Goal: Information Seeking & Learning: Learn about a topic

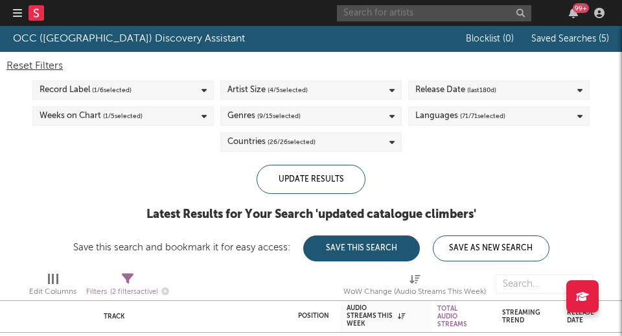
click at [443, 16] on input "text" at bounding box center [434, 13] width 194 height 16
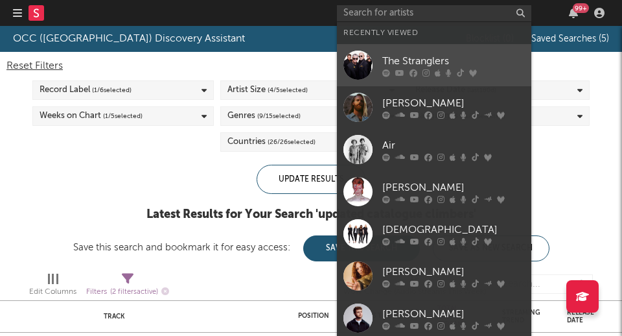
click at [394, 58] on div "The Stranglers" at bounding box center [453, 61] width 143 height 16
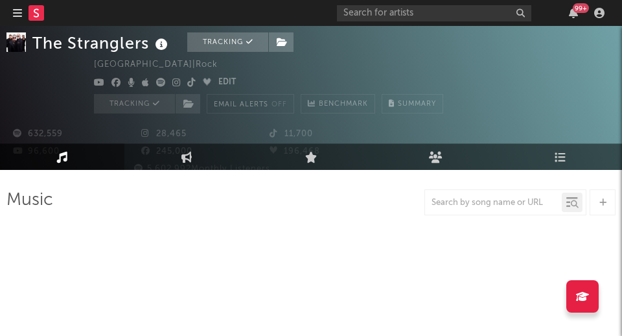
scroll to position [79, 0]
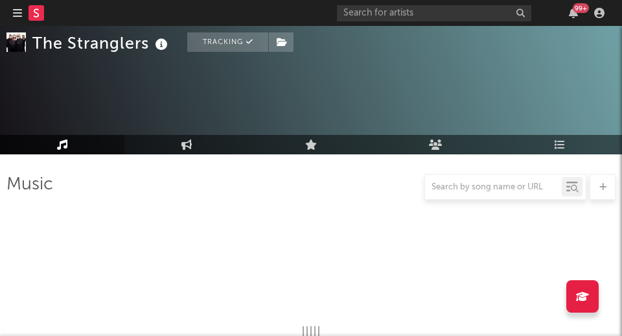
select select "6m"
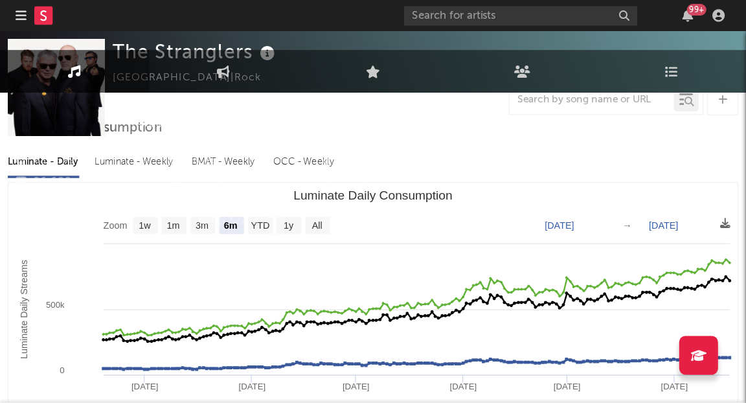
scroll to position [0, 0]
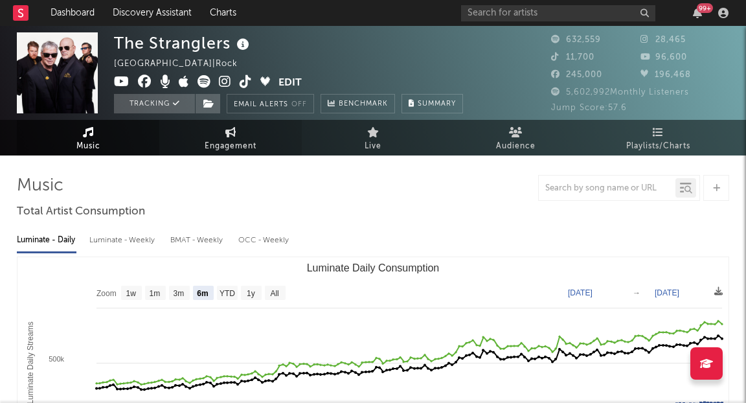
click at [241, 135] on link "Engagement" at bounding box center [230, 138] width 143 height 36
select select "1w"
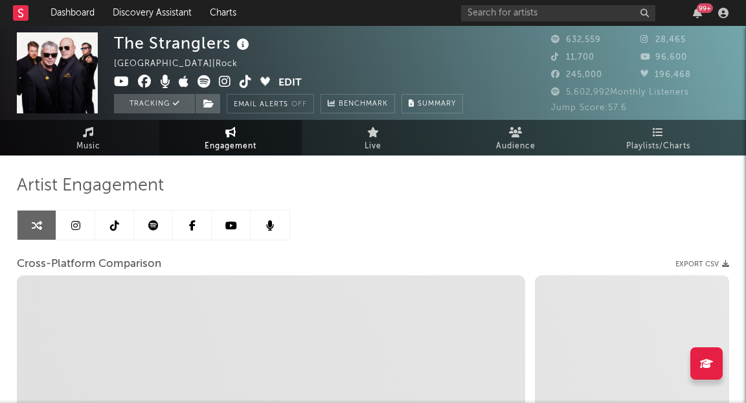
click at [234, 224] on icon at bounding box center [231, 225] width 12 height 10
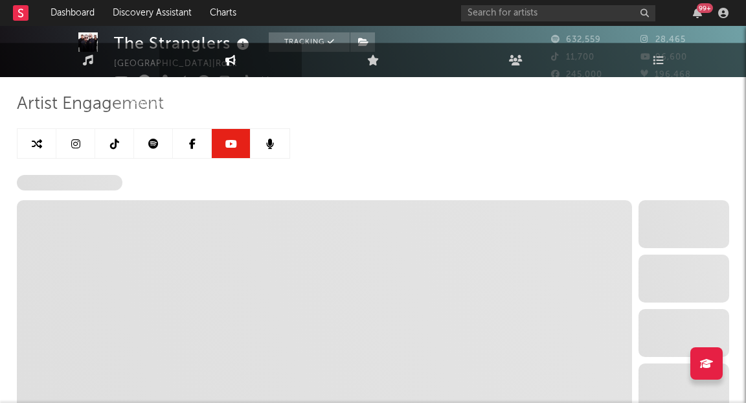
scroll to position [82, 0]
select select "6m"
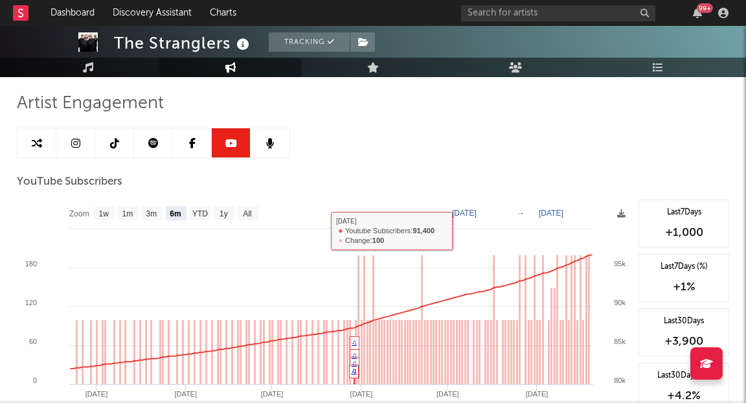
click at [477, 211] on text "[DATE]" at bounding box center [464, 213] width 25 height 9
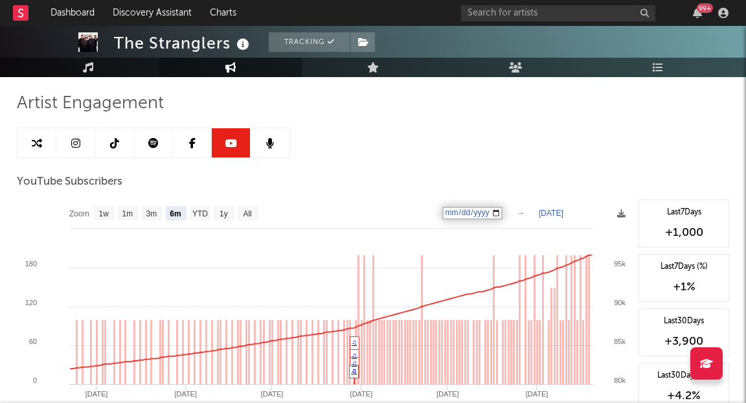
click at [503, 211] on input "[DATE]" at bounding box center [473, 213] width 60 height 13
click at [508, 211] on rect at bounding box center [325, 329] width 616 height 259
click at [518, 213] on text "→" at bounding box center [521, 213] width 8 height 9
click at [477, 211] on text "[DATE]" at bounding box center [464, 213] width 25 height 9
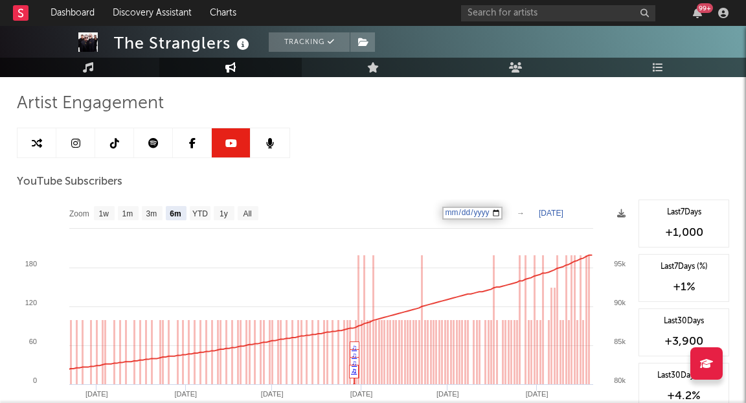
click at [503, 211] on input "[DATE]" at bounding box center [473, 213] width 60 height 13
type input "[DATE]"
